Goal: Share content

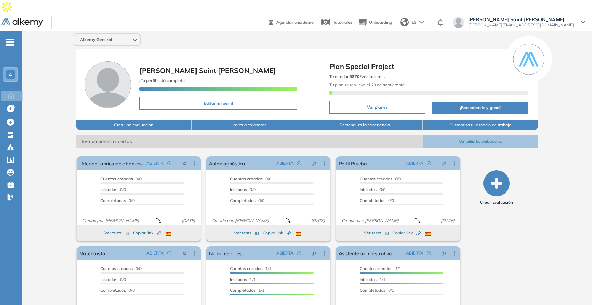
click at [14, 70] on div "A" at bounding box center [10, 74] width 8 height 8
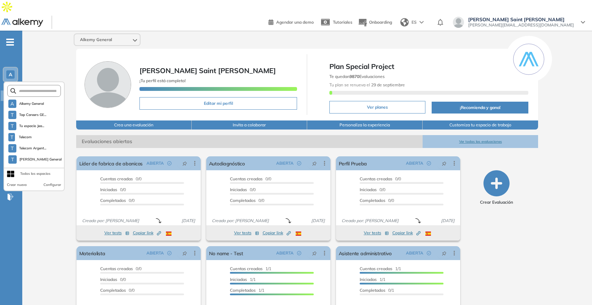
click at [32, 85] on form at bounding box center [34, 91] width 54 height 12
click at [34, 88] on input "text" at bounding box center [36, 90] width 40 height 5
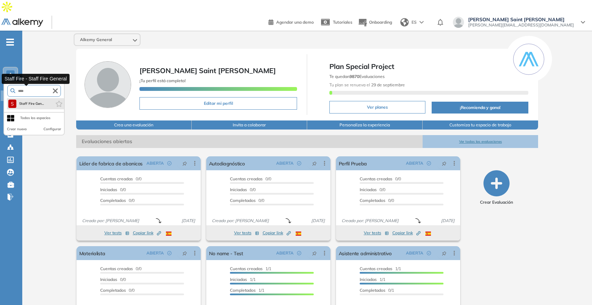
type input "****"
click at [35, 101] on span "Staff Fire Gen..." at bounding box center [31, 104] width 25 height 6
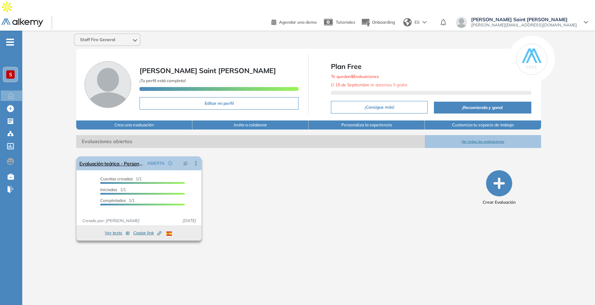
click at [196, 160] on icon at bounding box center [195, 163] width 7 height 7
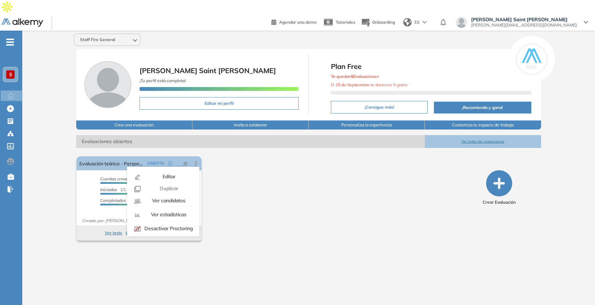
click at [133, 236] on div "Staff Fire General [PERSON_NAME] Saint [PERSON_NAME] ¡Tu perfil está completo! …" at bounding box center [308, 169] width 573 height 277
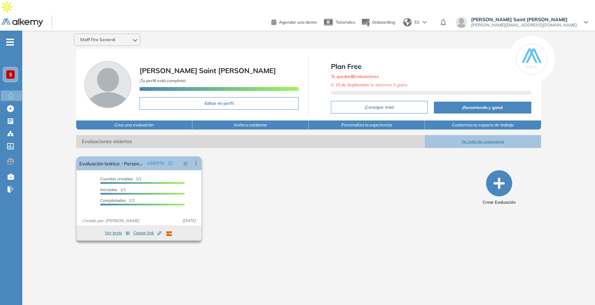
click at [142, 230] on span "Copiar link Created by potrace 1.16, written by [PERSON_NAME] [DATE]-[DATE]" at bounding box center [147, 233] width 28 height 6
